Goal: Task Accomplishment & Management: Manage account settings

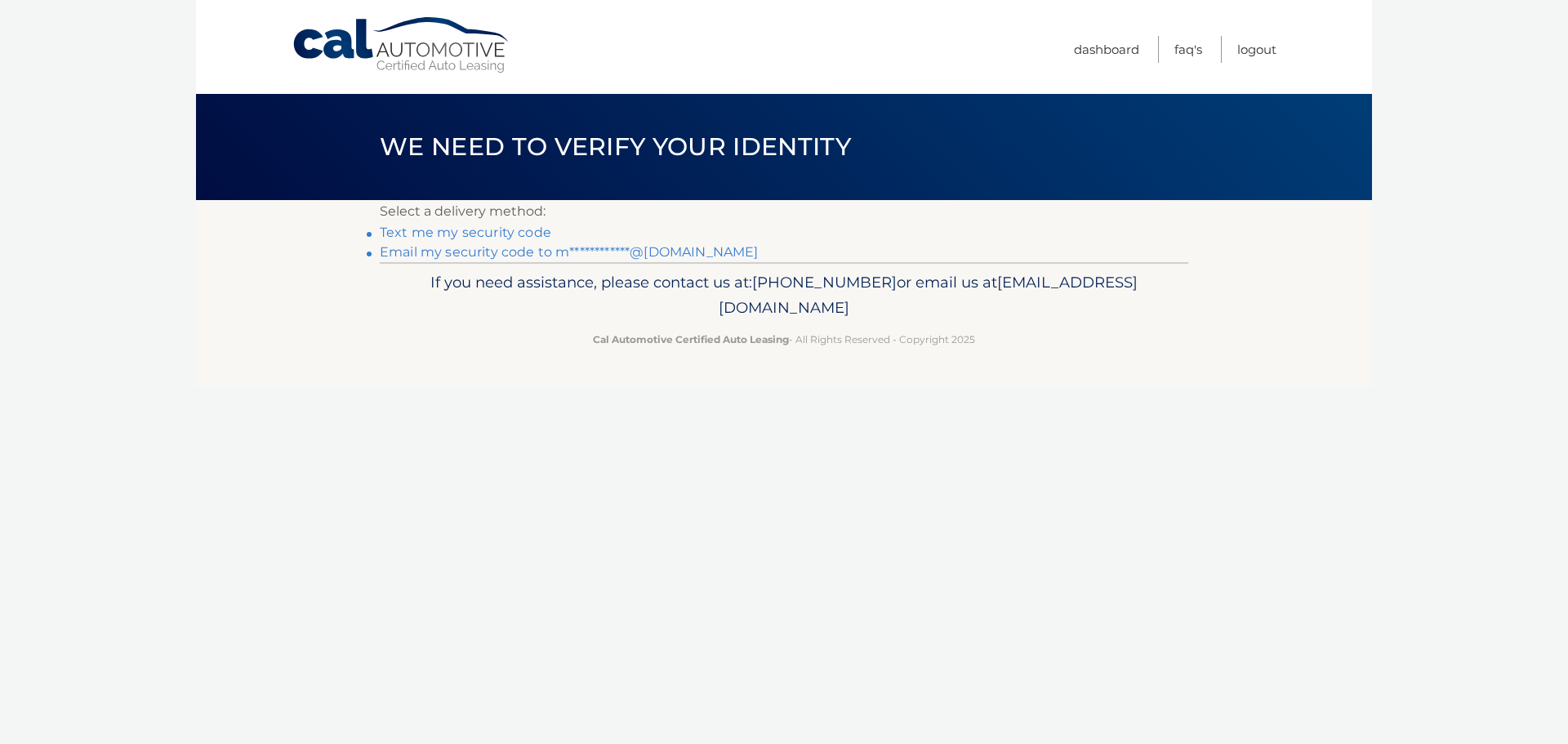
click at [529, 250] on link "**********" at bounding box center [568, 252] width 378 height 16
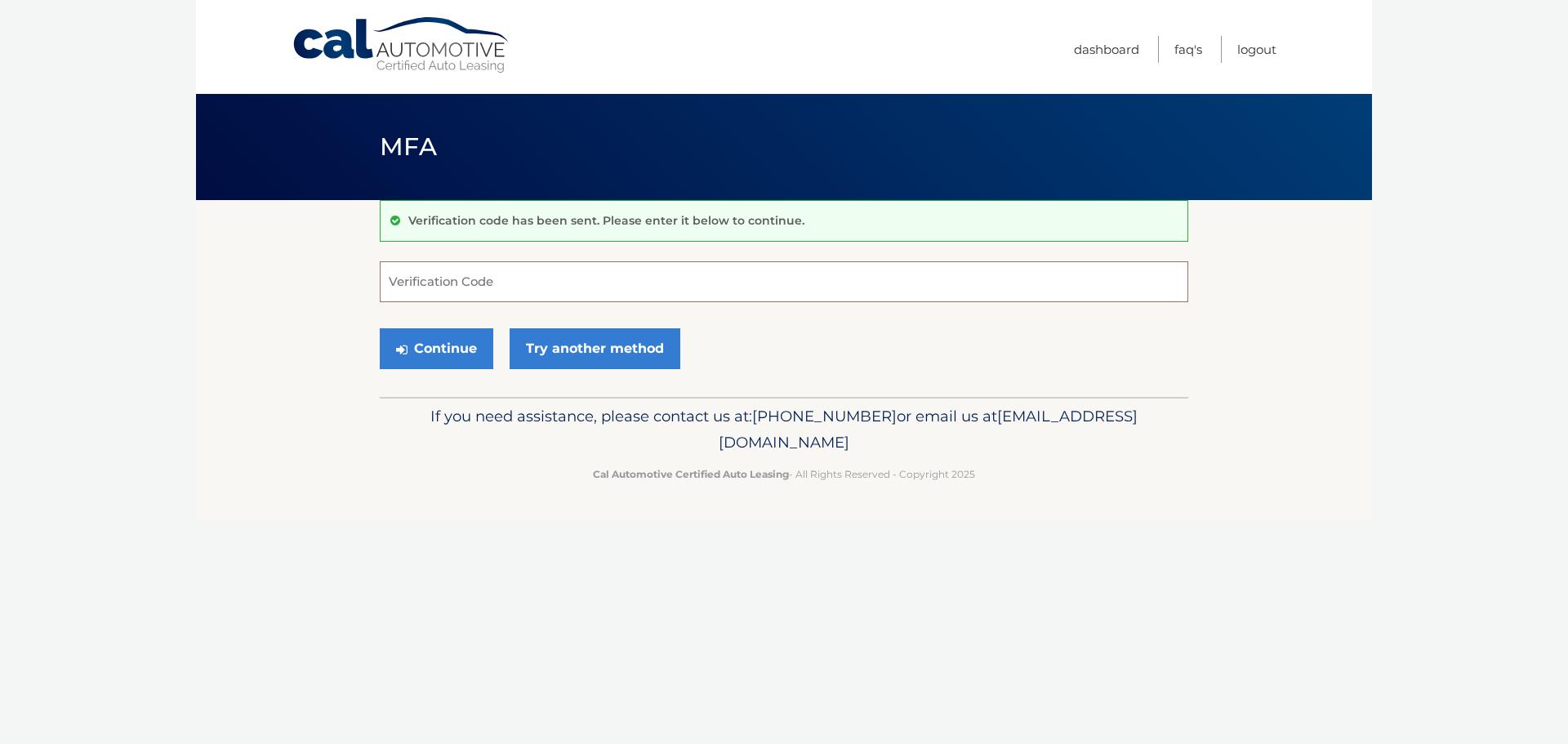
click at [488, 282] on input "Verification Code" at bounding box center [784, 281] width 809 height 41
paste input "547478"
type input "547478"
click at [465, 352] on button "Continue" at bounding box center [436, 349] width 113 height 41
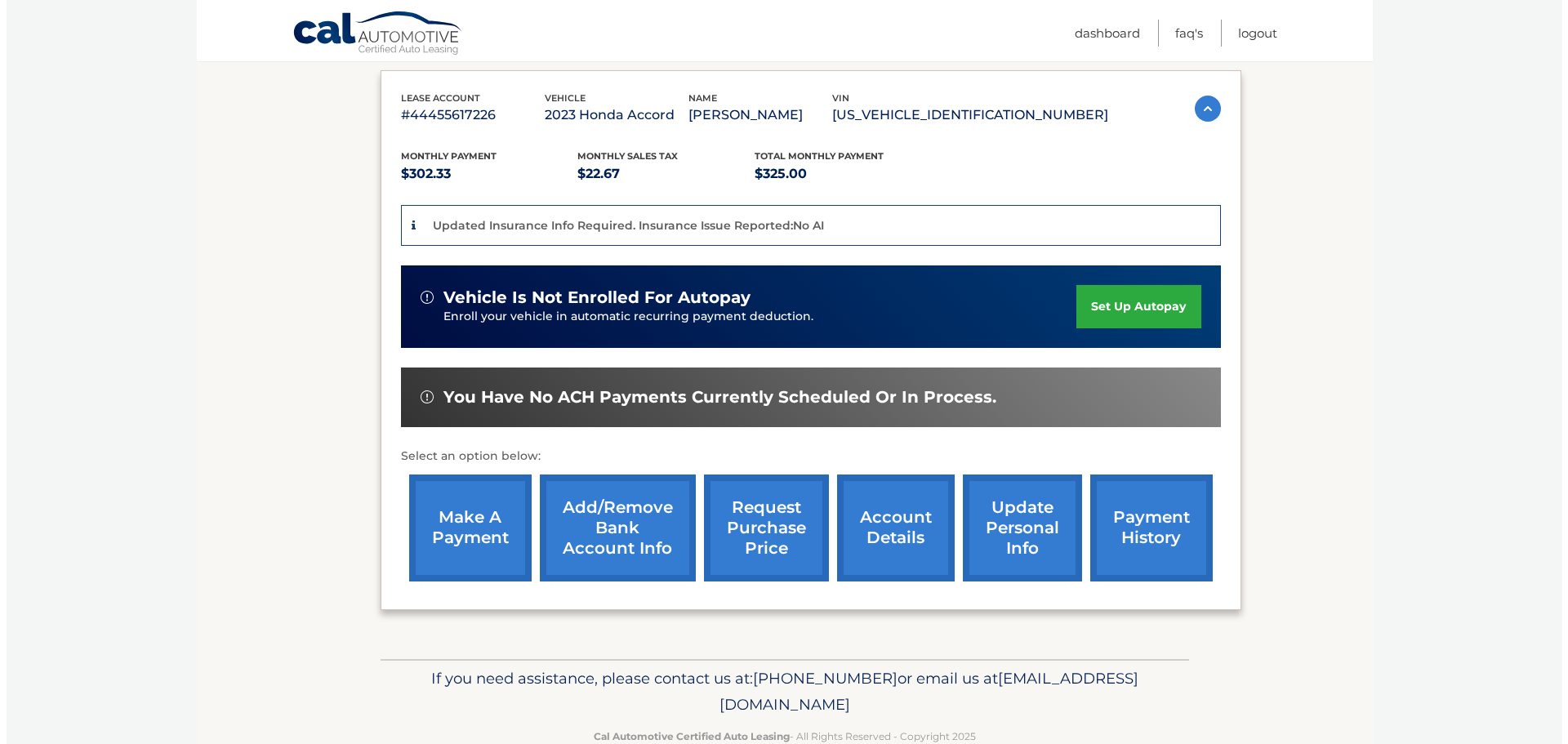
scroll to position [307, 0]
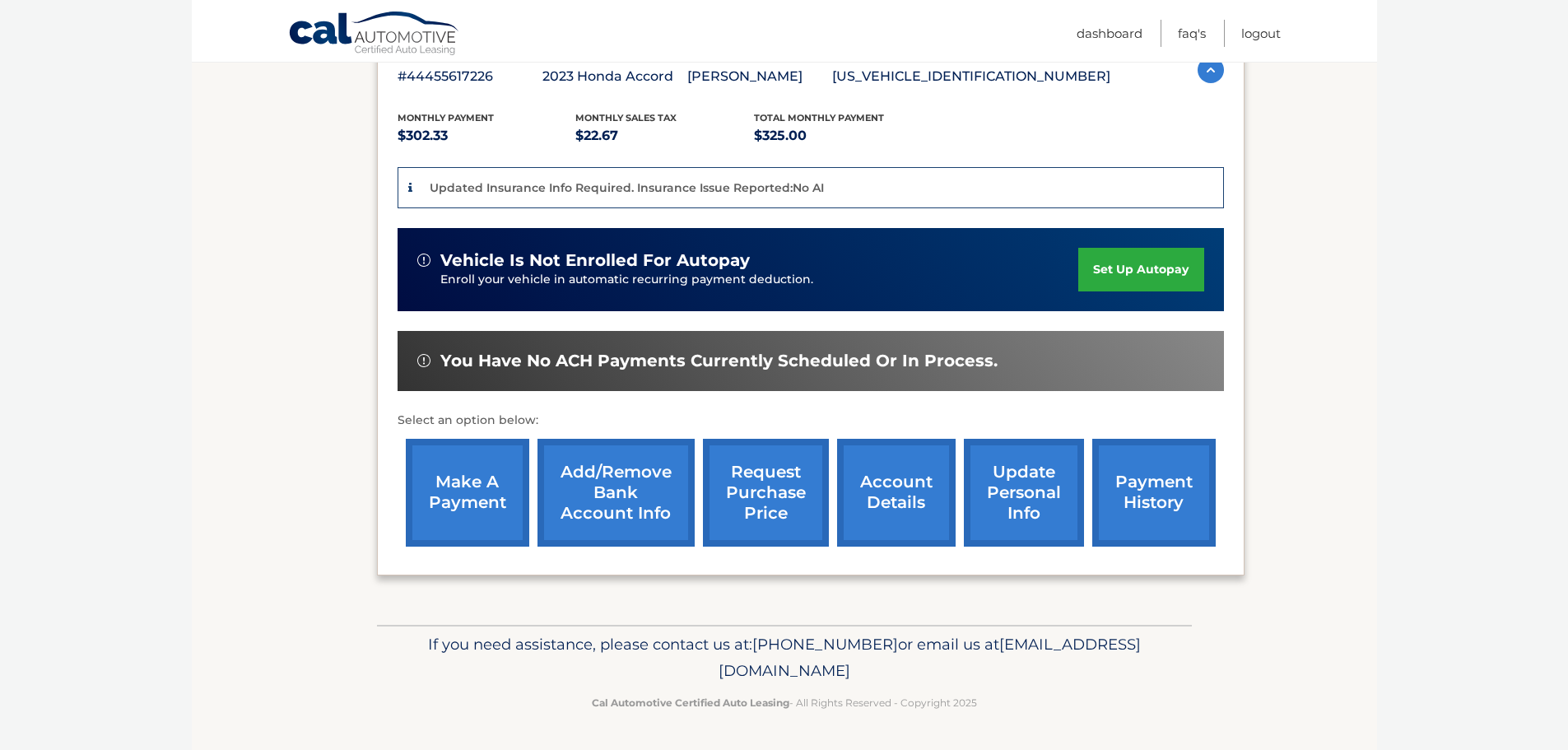
click at [777, 489] on link "request purchase price" at bounding box center [765, 492] width 126 height 108
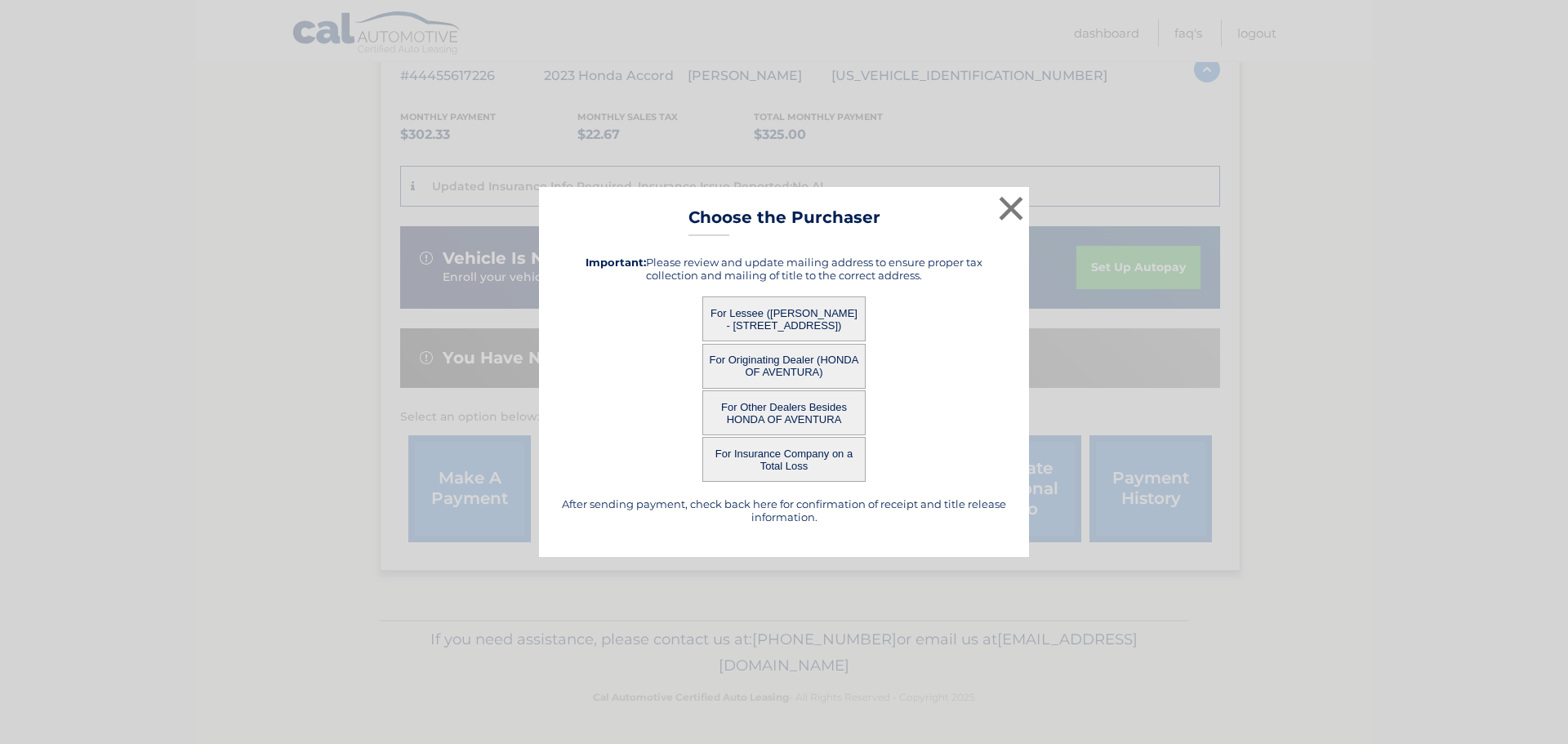
click at [790, 322] on button "For Lessee (NASIM ANSARI - 3083 MANDOLIN DR, , KISSIMMEE, FL 34744)" at bounding box center [784, 318] width 164 height 45
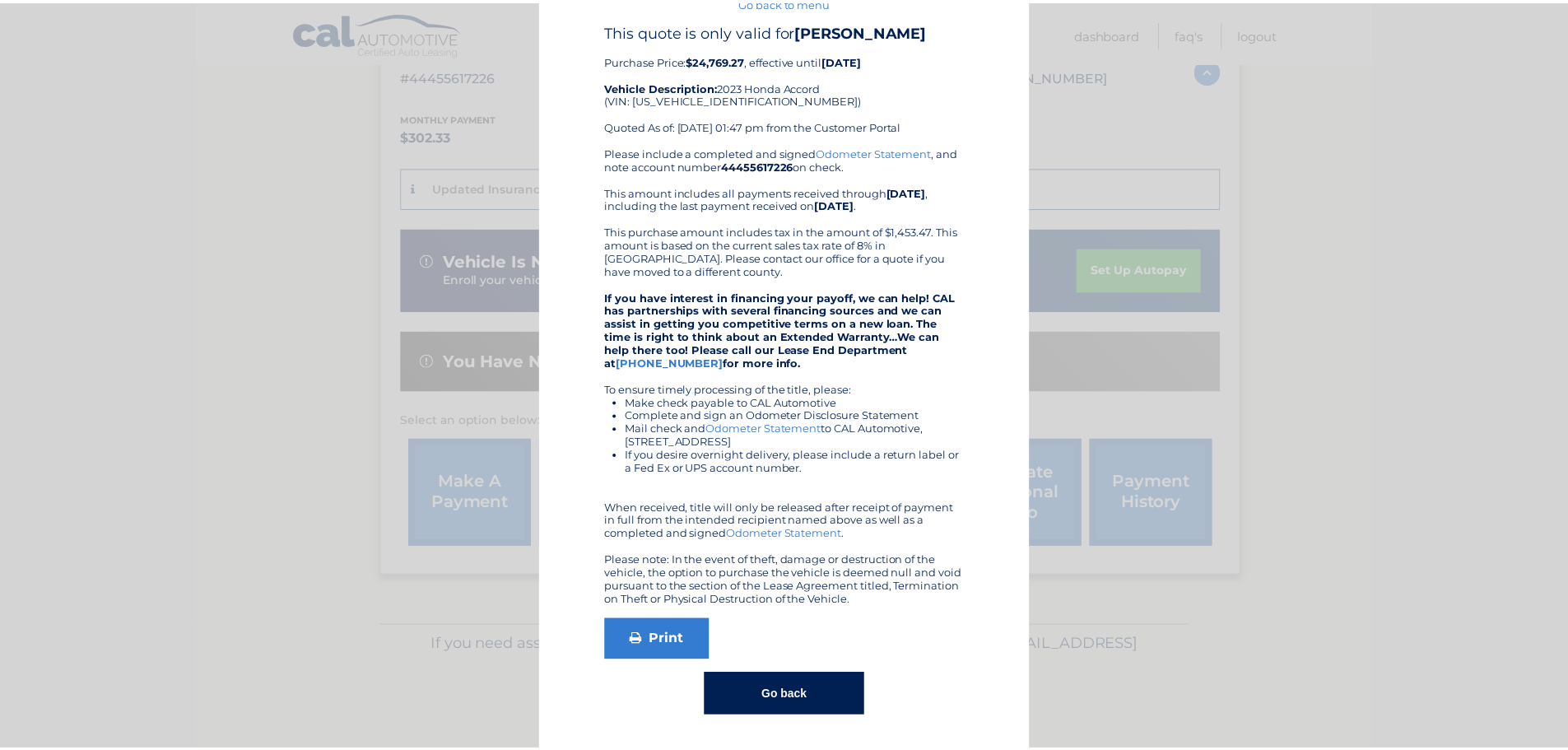
scroll to position [0, 0]
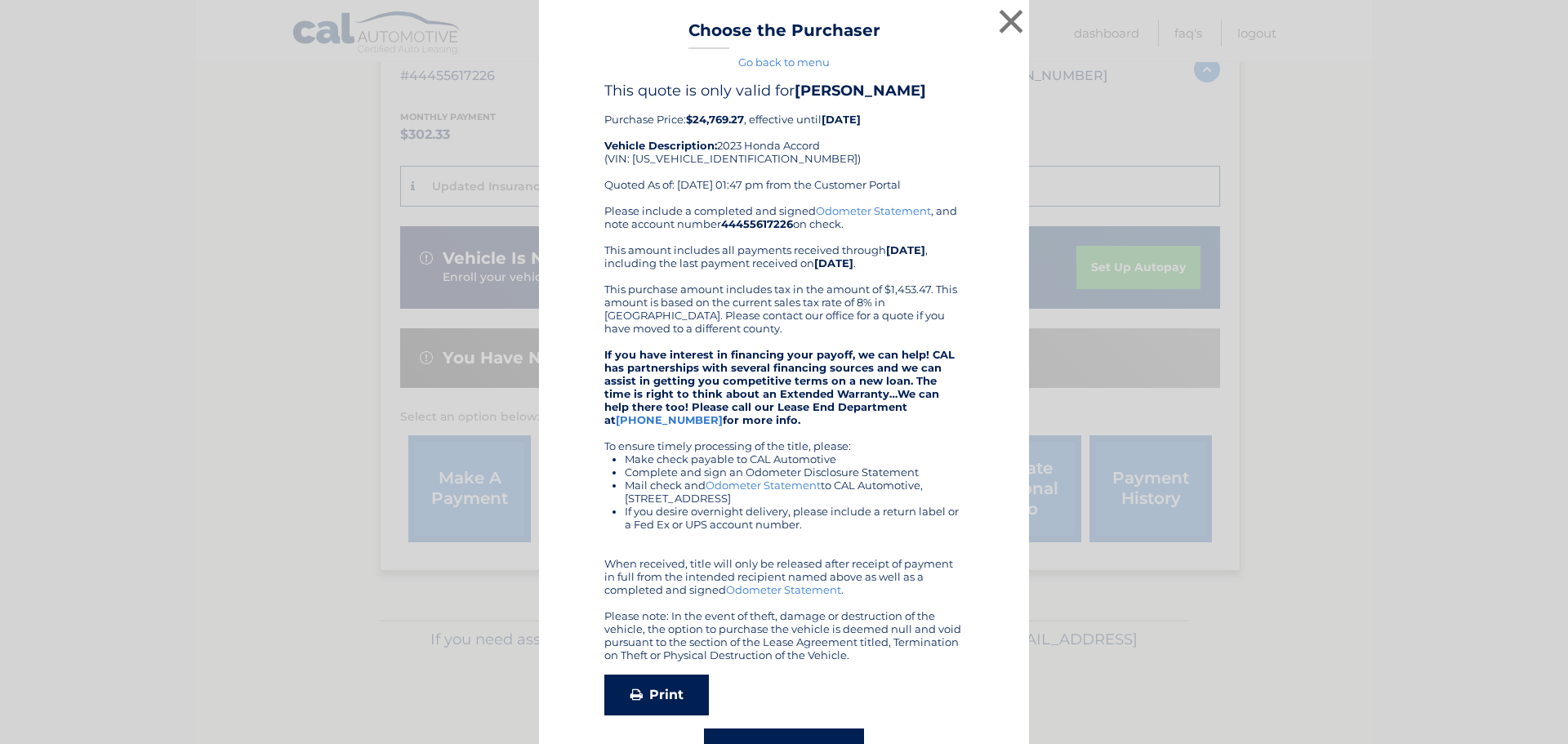
click at [642, 699] on link "Print" at bounding box center [657, 694] width 104 height 41
click at [997, 22] on button "×" at bounding box center [1011, 21] width 33 height 33
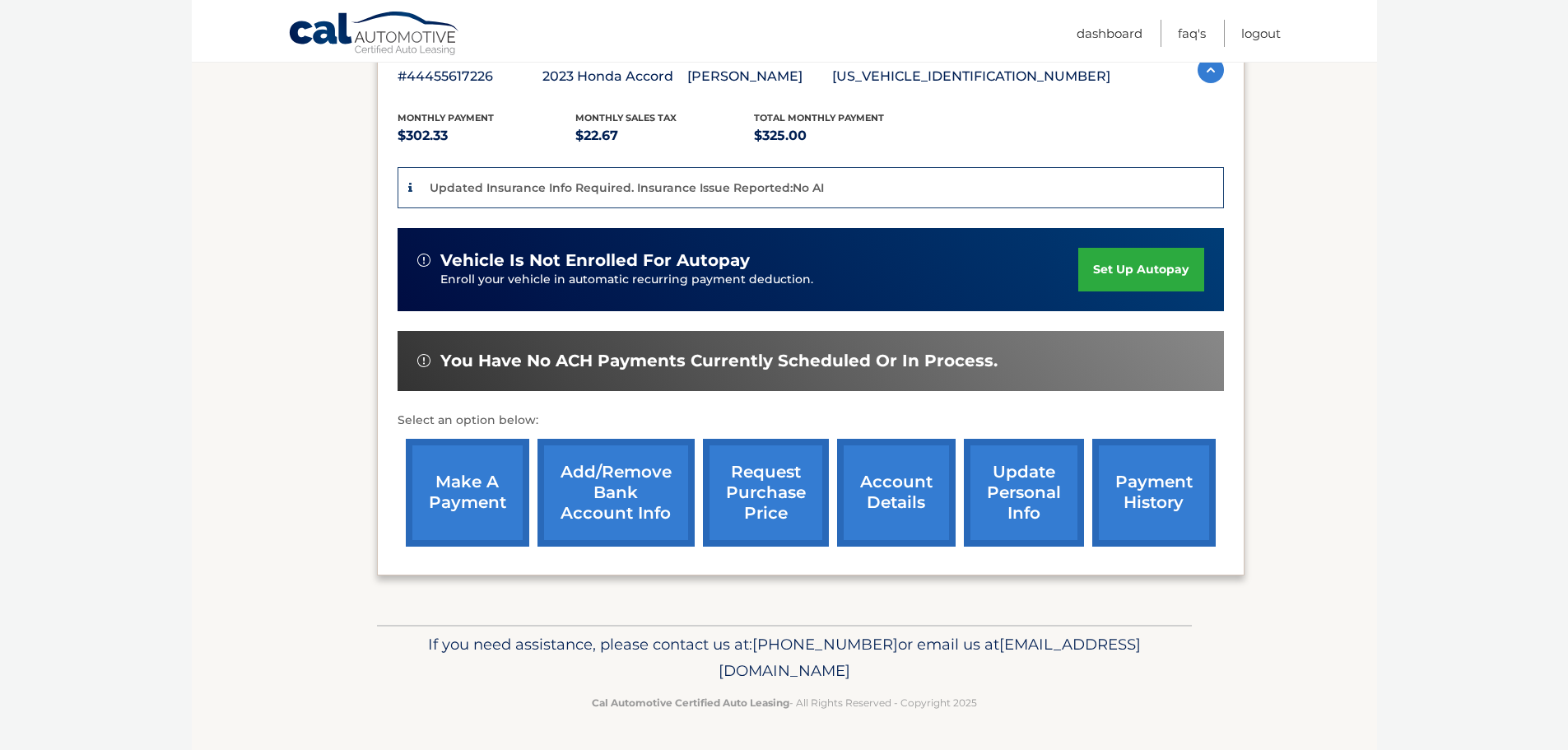
click at [892, 508] on link "account details" at bounding box center [896, 492] width 119 height 108
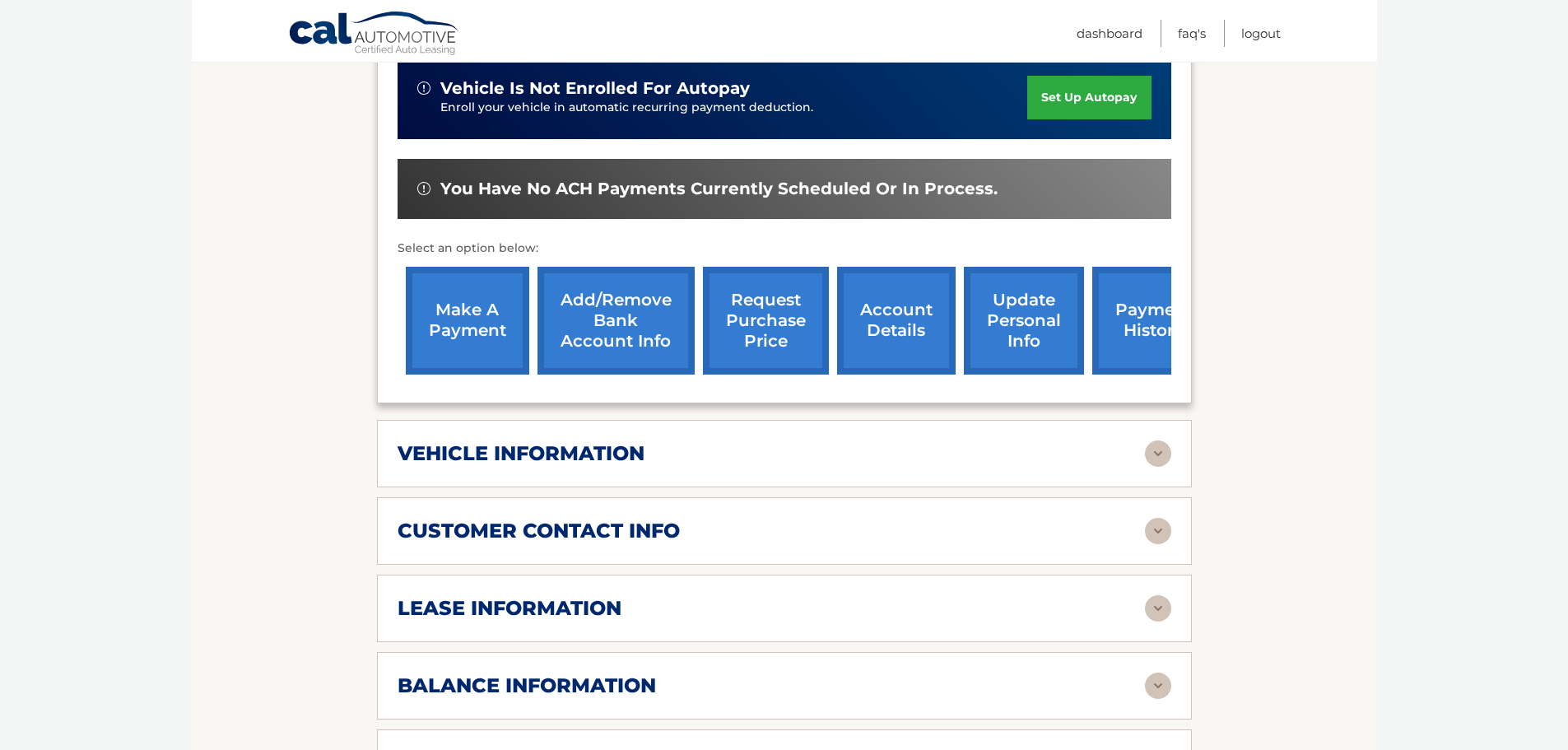
scroll to position [494, 0]
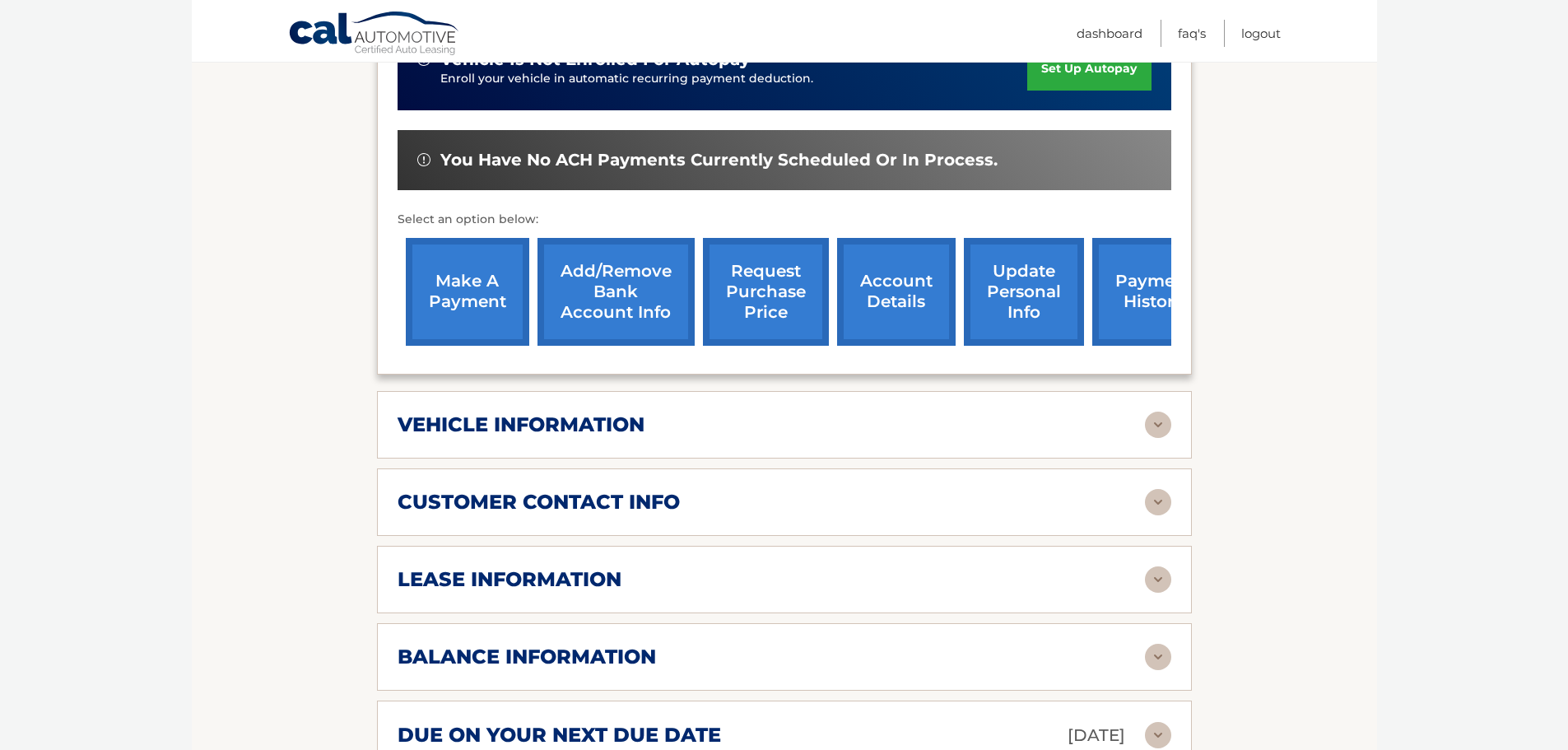
click at [1021, 567] on div "lease information" at bounding box center [772, 580] width 747 height 25
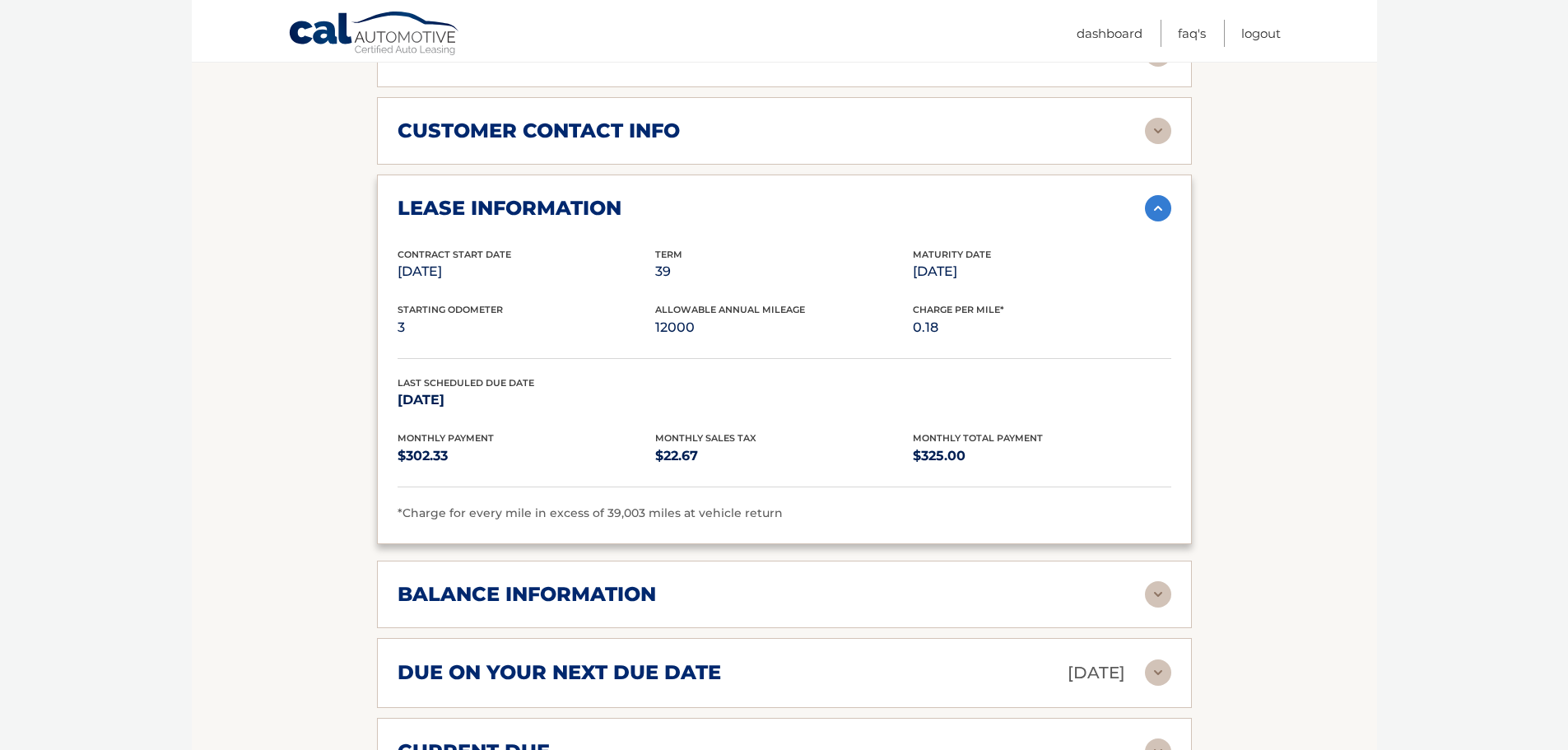
scroll to position [905, 0]
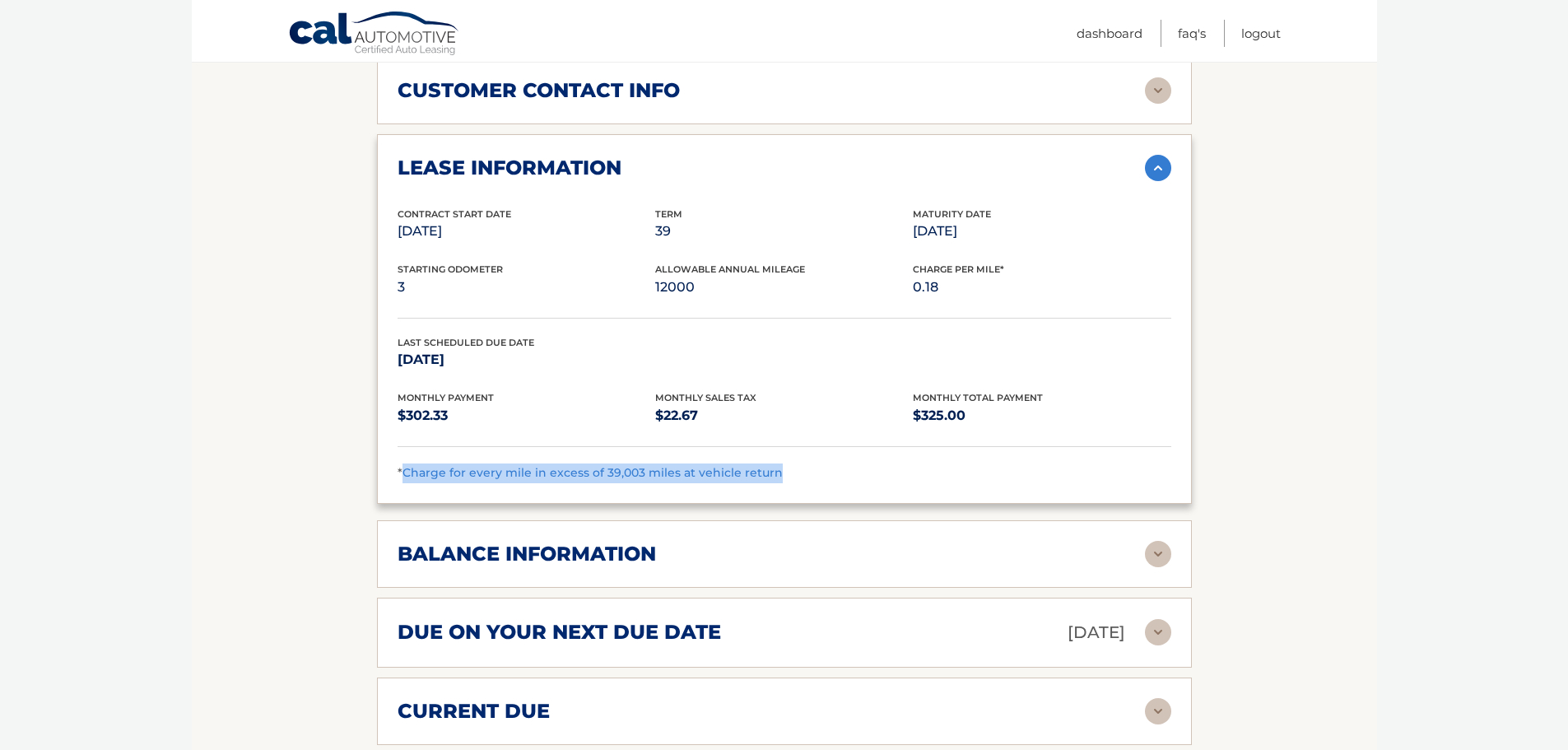
drag, startPoint x: 769, startPoint y: 447, endPoint x: 405, endPoint y: 459, distance: 364.2
click at [405, 464] on div "*Charge for every mile in excess of 39,003 miles at vehicle return" at bounding box center [785, 474] width 774 height 20
click at [413, 469] on div "lease information Contract Start Date Aug 11, 2023 Term 39 Maturity Date Nov 11…" at bounding box center [785, 318] width 815 height 369
drag, startPoint x: 666, startPoint y: 391, endPoint x: 678, endPoint y: 391, distance: 12.0
click at [678, 404] on p "$22.67" at bounding box center [784, 416] width 258 height 23
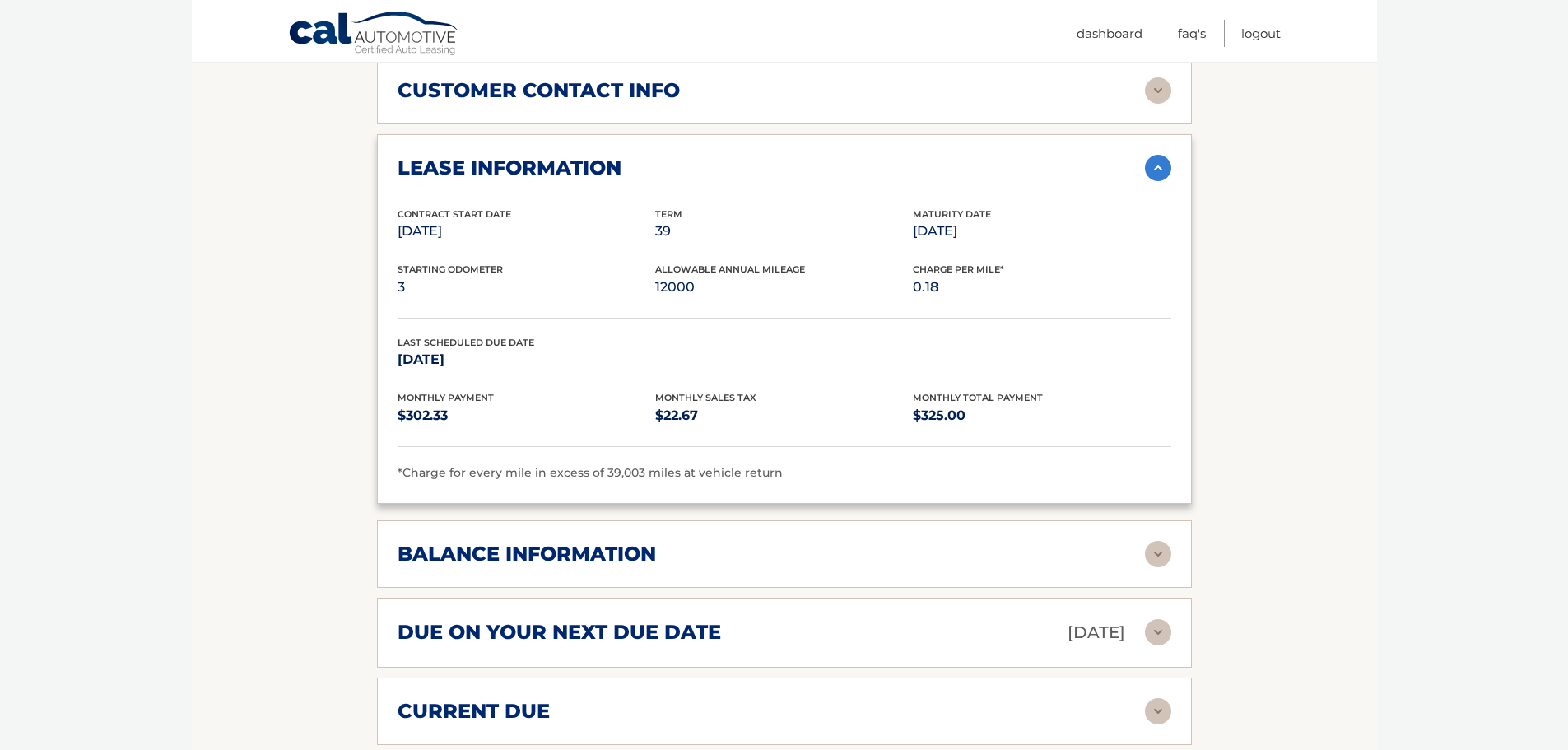
click at [706, 404] on p "$22.67" at bounding box center [784, 416] width 258 height 23
click at [703, 404] on p "$22.67" at bounding box center [784, 416] width 258 height 23
drag, startPoint x: 656, startPoint y: 206, endPoint x: 678, endPoint y: 210, distance: 22.4
click at [678, 219] on p "39" at bounding box center [784, 231] width 258 height 23
click at [689, 227] on div "Contract Start Date Aug 11, 2023 Term 39 Maturity Date Nov 11, 2026" at bounding box center [785, 235] width 774 height 56
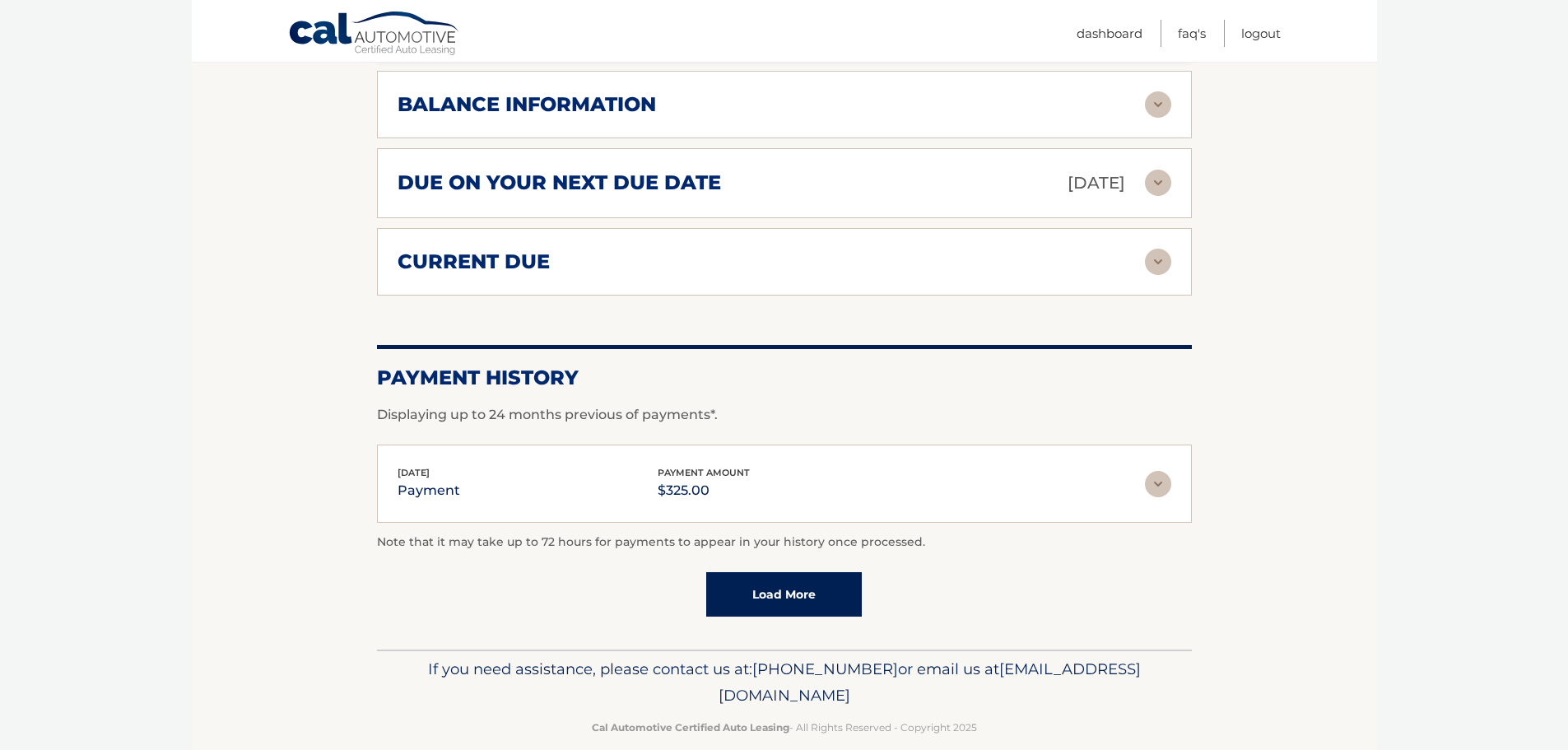
scroll to position [1356, 0]
click at [798, 572] on link "Load More" at bounding box center [784, 594] width 155 height 45
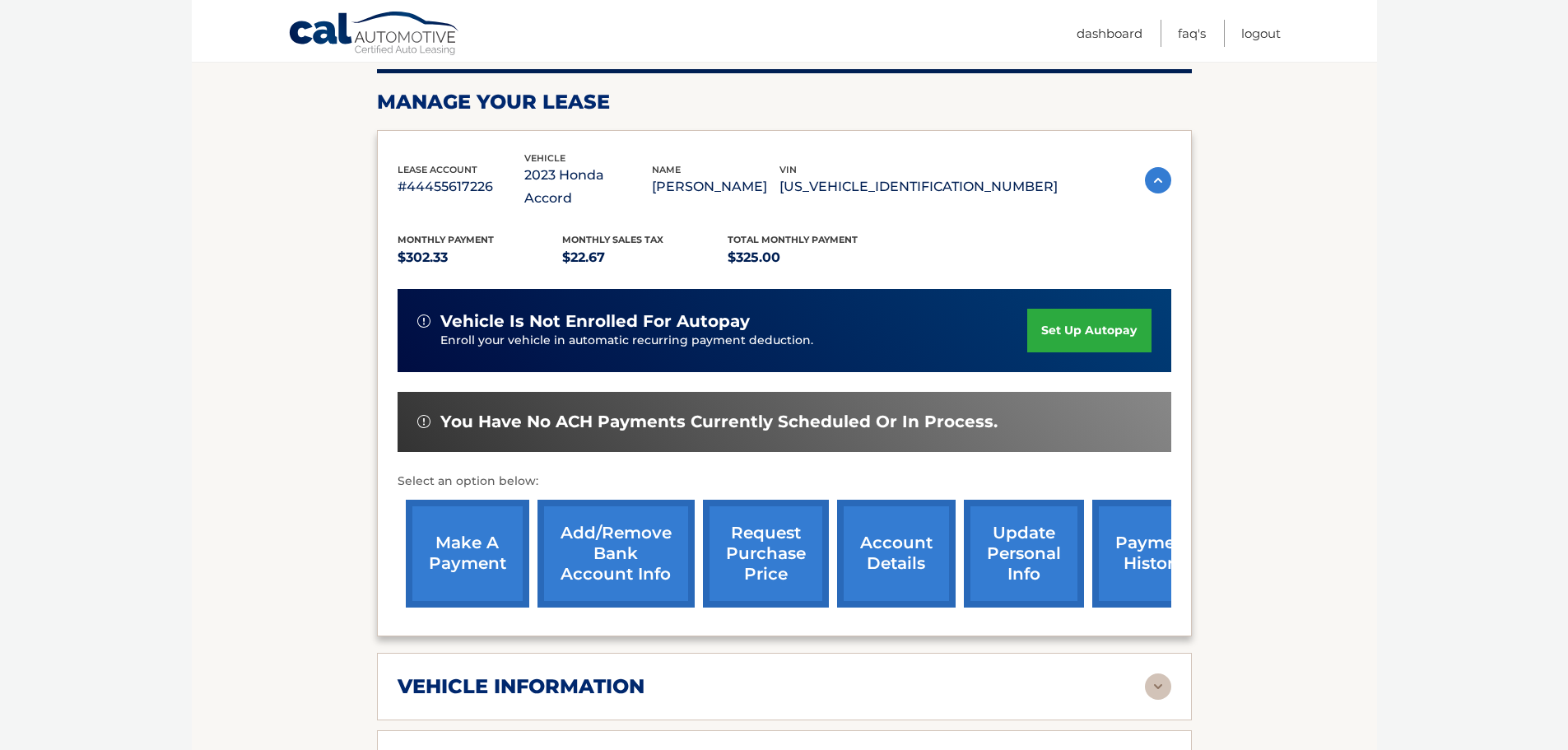
scroll to position [230, 0]
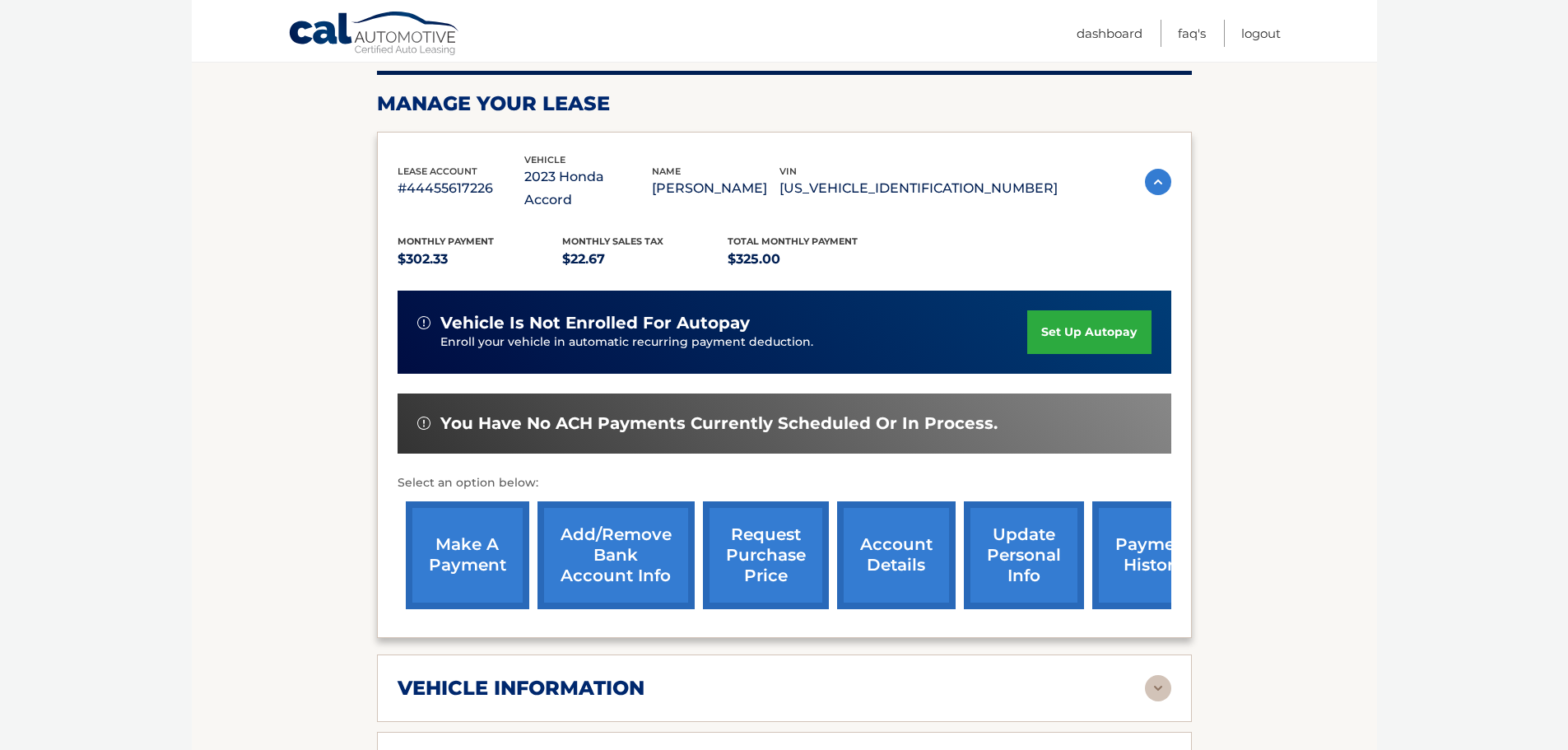
click at [887, 548] on link "account details" at bounding box center [896, 555] width 119 height 108
